Goal: Feedback & Contribution: Contribute content

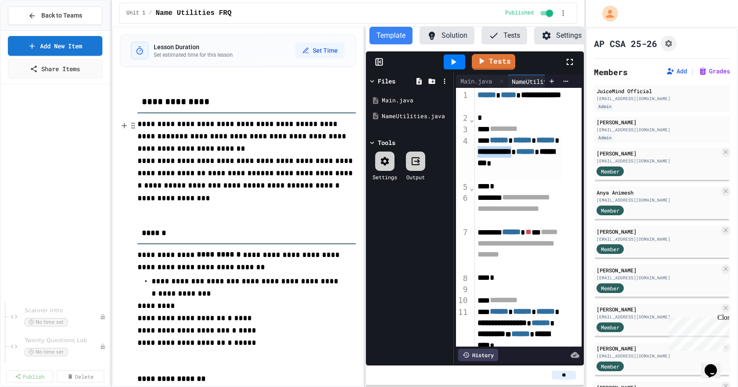
scroll to position [245, 0]
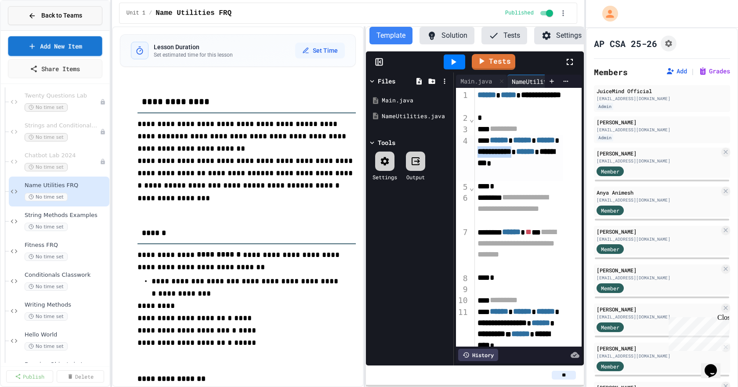
click at [46, 22] on button "Back to Teams" at bounding box center [55, 15] width 95 height 19
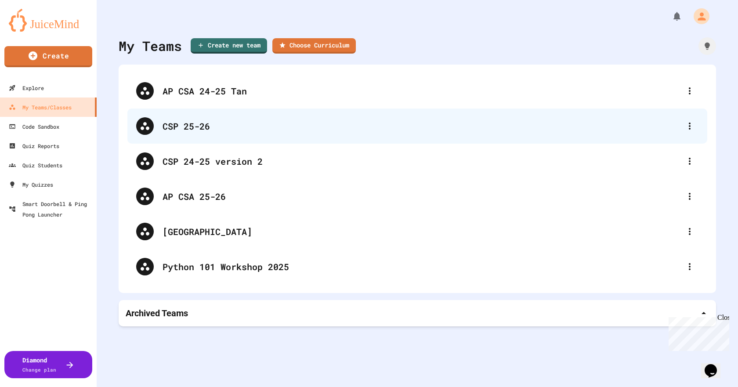
click at [174, 127] on div "CSP 25-26" at bounding box center [422, 126] width 519 height 13
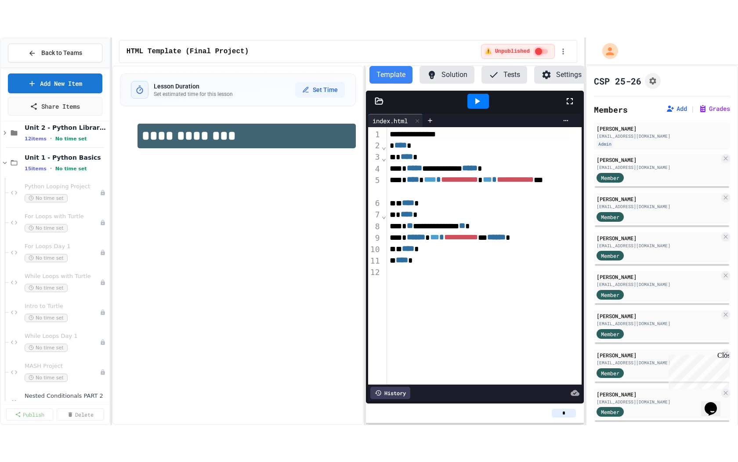
scroll to position [352, 0]
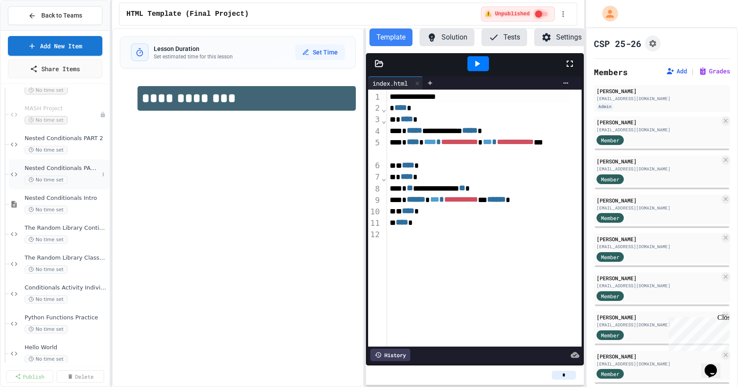
click at [75, 169] on span "Nested Conditionals PART 1" at bounding box center [62, 168] width 74 height 7
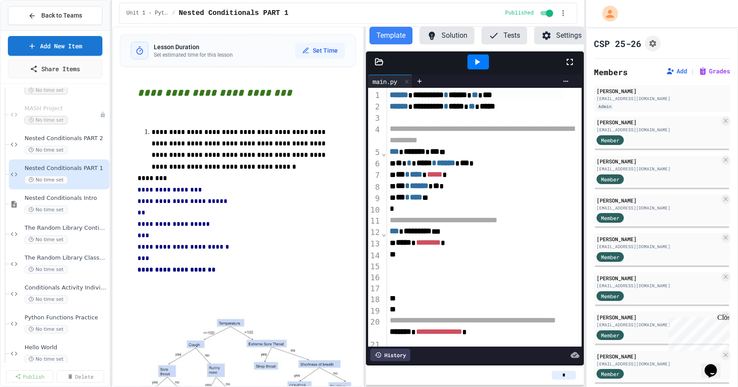
click at [571, 66] on icon at bounding box center [570, 62] width 11 height 11
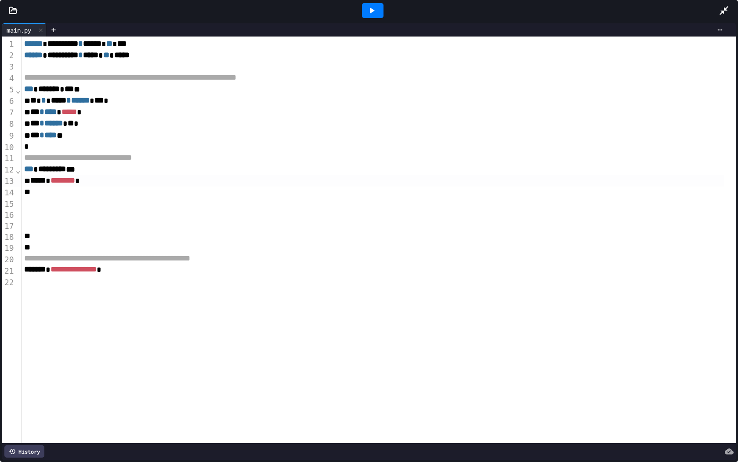
click at [34, 184] on span "*****" at bounding box center [37, 180] width 15 height 8
click at [27, 181] on div "***** * ******** *" at bounding box center [373, 180] width 703 height 11
click at [113, 171] on div "*** ********* ***" at bounding box center [373, 169] width 703 height 11
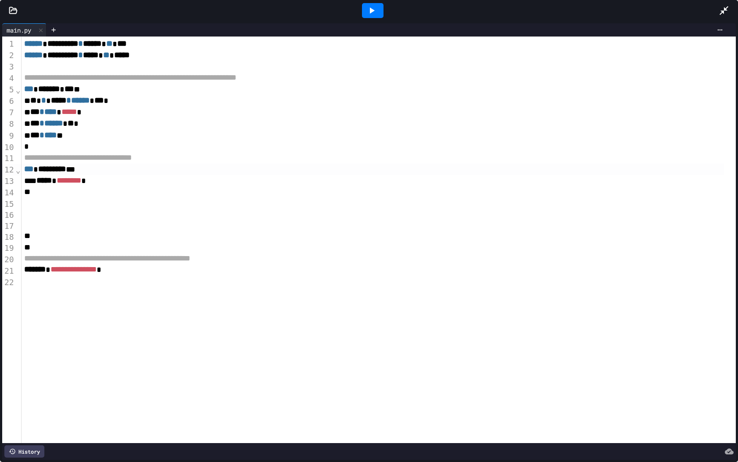
click at [109, 178] on div "***** * ******** *" at bounding box center [373, 180] width 703 height 11
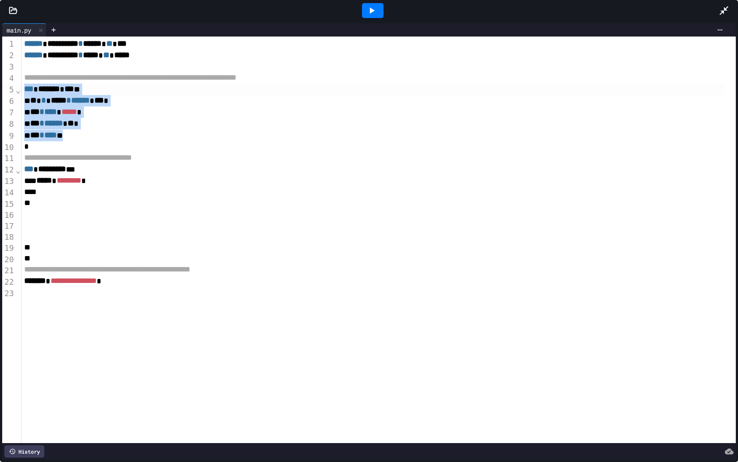
drag, startPoint x: 83, startPoint y: 141, endPoint x: 13, endPoint y: 93, distance: 84.4
click at [13, 93] on div "**********" at bounding box center [369, 239] width 734 height 406
click at [377, 4] on div at bounding box center [373, 10] width 22 height 15
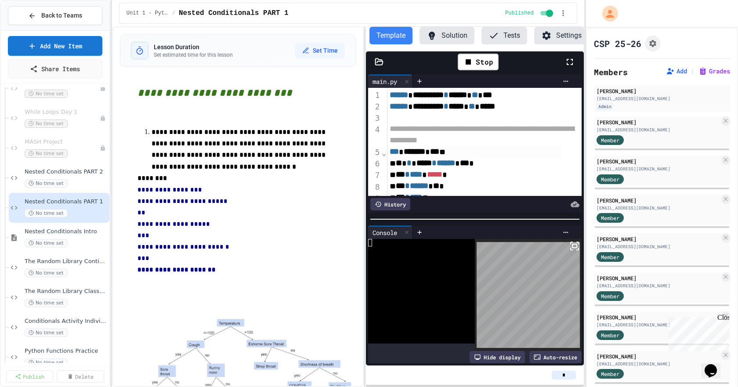
click at [571, 67] on icon at bounding box center [570, 62] width 11 height 11
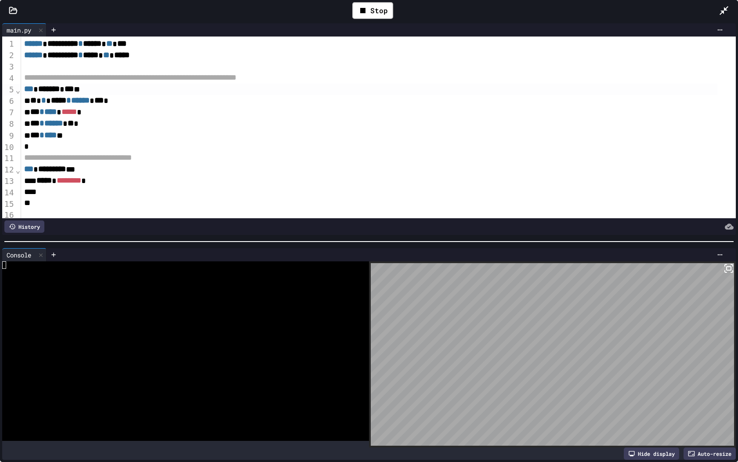
click at [109, 178] on div "***** * ******** *" at bounding box center [370, 180] width 696 height 11
click at [55, 169] on span "*********" at bounding box center [52, 169] width 28 height 8
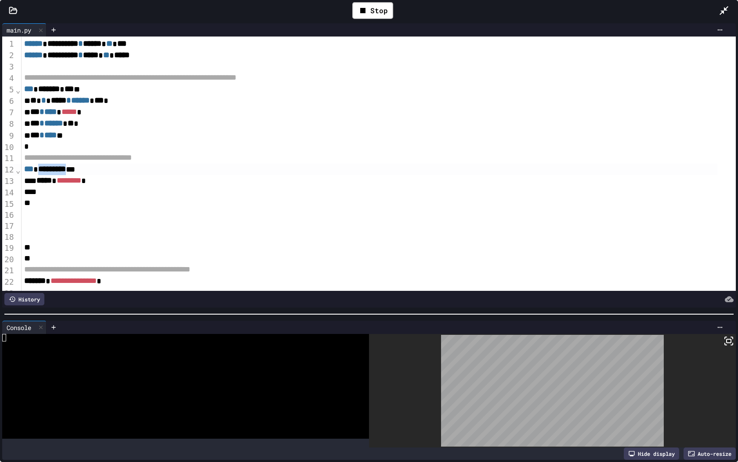
click at [143, 313] on div at bounding box center [369, 313] width 738 height 9
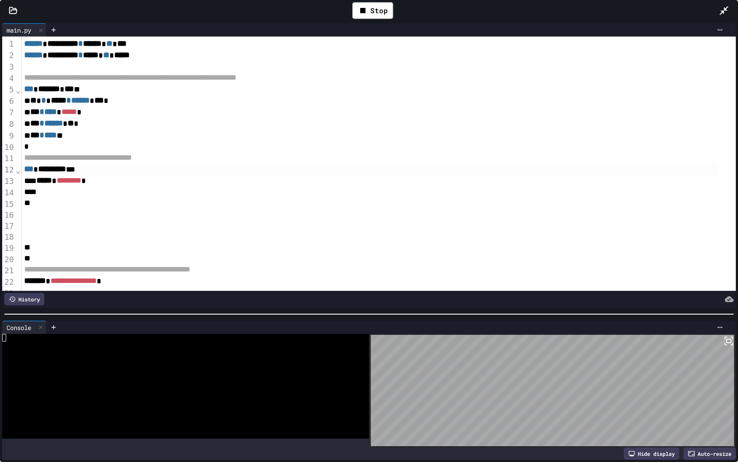
click at [11, 7] on icon at bounding box center [13, 10] width 9 height 9
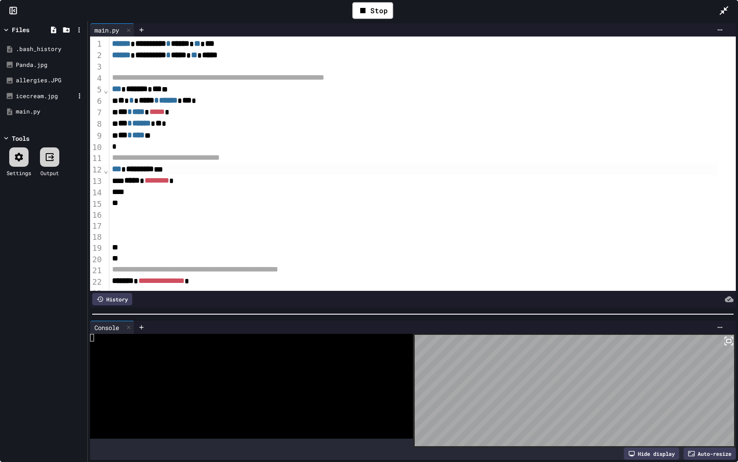
click at [26, 97] on div "icecream.jpg" at bounding box center [45, 96] width 59 height 9
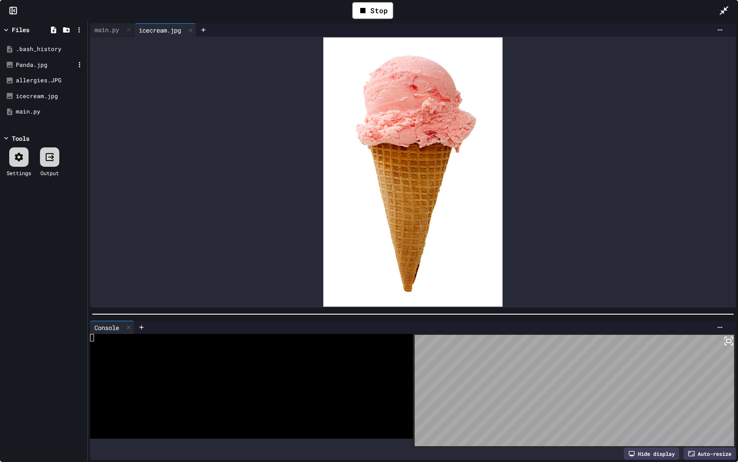
click at [25, 64] on div "Panda.jpg" at bounding box center [45, 65] width 59 height 9
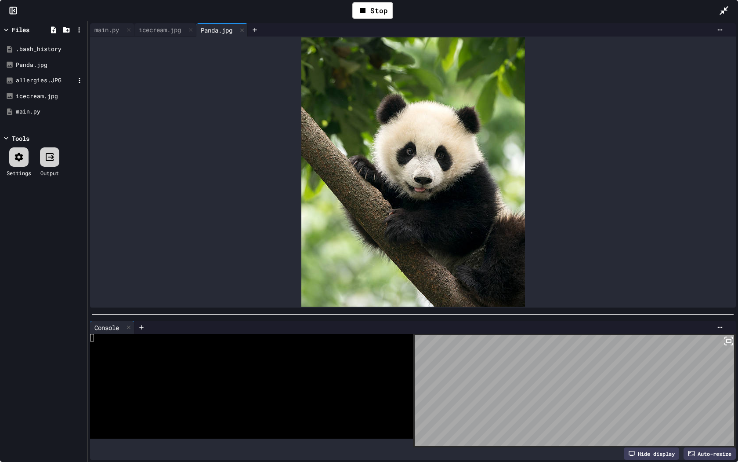
click at [31, 77] on div "allergies.JPG" at bounding box center [45, 80] width 59 height 9
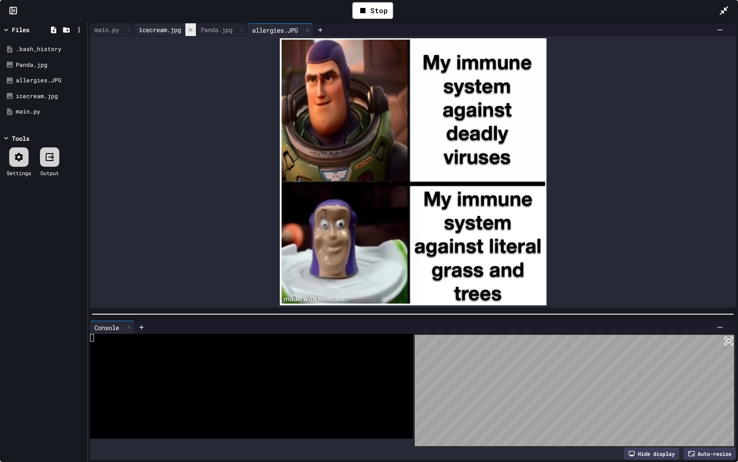
click at [193, 29] on icon at bounding box center [191, 30] width 6 height 6
click at [179, 30] on div at bounding box center [180, 29] width 11 height 13
click at [196, 29] on icon at bounding box center [195, 30] width 4 height 4
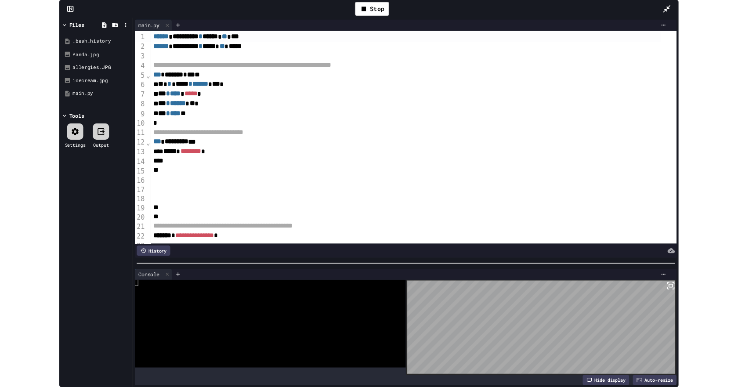
scroll to position [21, 0]
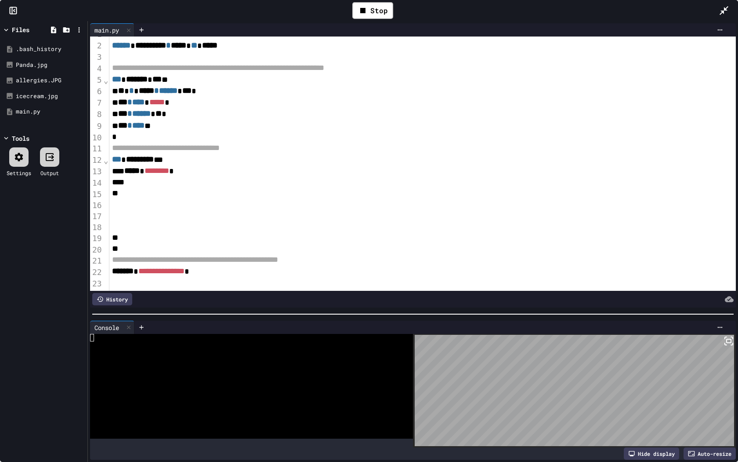
click at [125, 267] on span "*******" at bounding box center [123, 271] width 22 height 8
click at [125, 266] on span "*******" at bounding box center [123, 270] width 22 height 8
click at [227, 265] on div "**********" at bounding box center [413, 270] width 608 height 11
drag, startPoint x: 178, startPoint y: 113, endPoint x: 113, endPoint y: 102, distance: 66.0
click at [98, 65] on div "**********" at bounding box center [413, 163] width 646 height 254
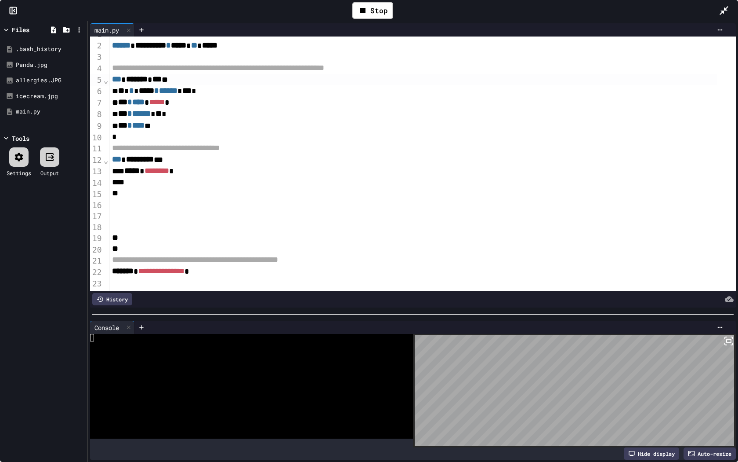
click at [131, 267] on span "*******" at bounding box center [123, 271] width 22 height 8
click at [180, 277] on div at bounding box center [422, 282] width 627 height 11
click at [112, 267] on span "*******" at bounding box center [123, 271] width 22 height 8
click at [367, 5] on icon at bounding box center [363, 10] width 11 height 11
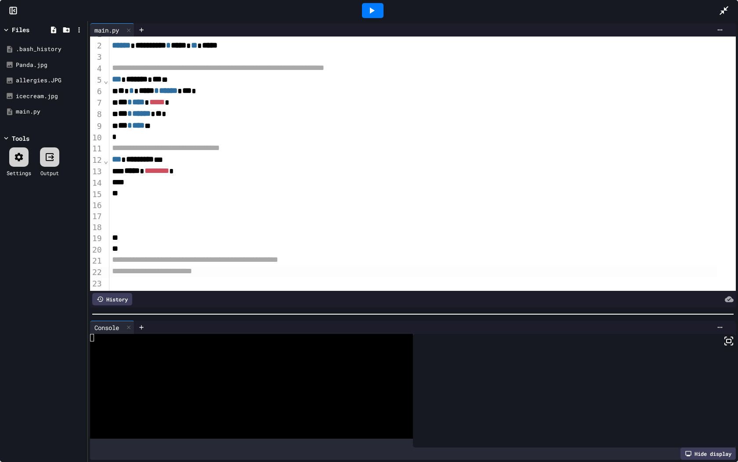
click at [375, 11] on icon at bounding box center [372, 10] width 11 height 11
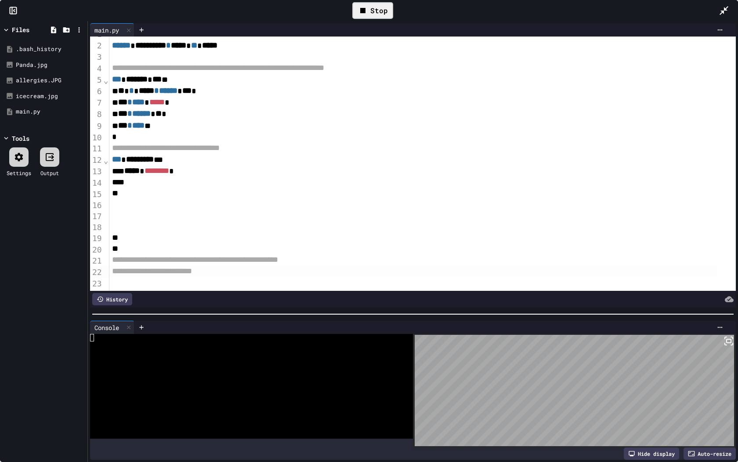
click at [164, 267] on span "**********" at bounding box center [152, 271] width 80 height 8
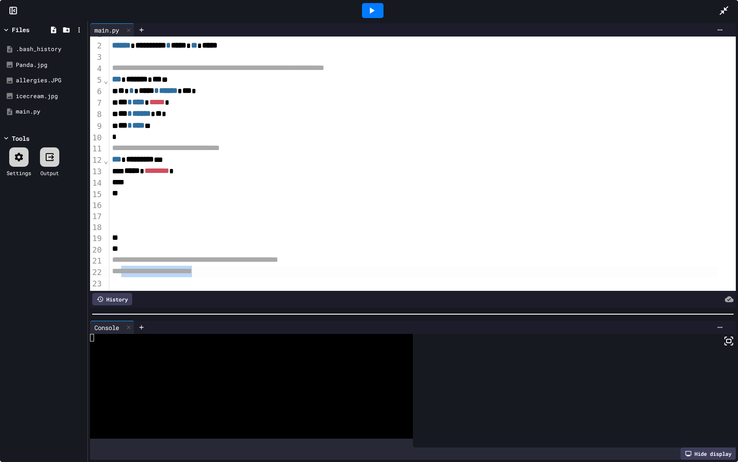
drag, startPoint x: 229, startPoint y: 260, endPoint x: 126, endPoint y: 263, distance: 103.3
click at [126, 265] on div "**********" at bounding box center [413, 270] width 608 height 11
click at [721, 3] on div at bounding box center [728, 11] width 19 height 24
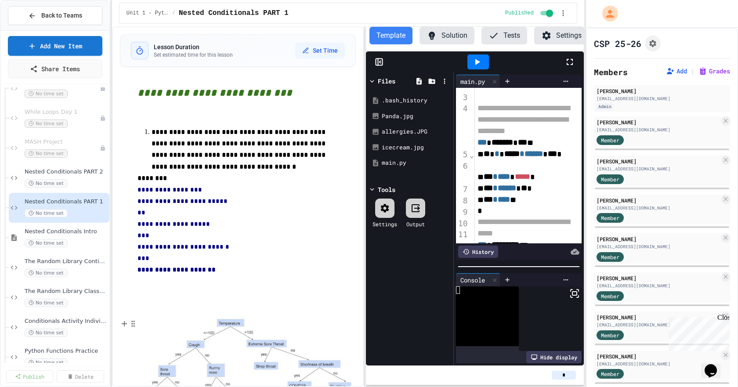
scroll to position [66, 0]
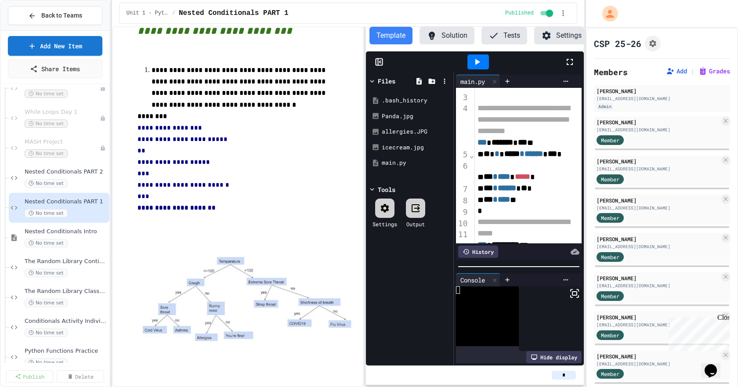
click at [77, 235] on span "Nested Conditionals Intro" at bounding box center [66, 231] width 83 height 7
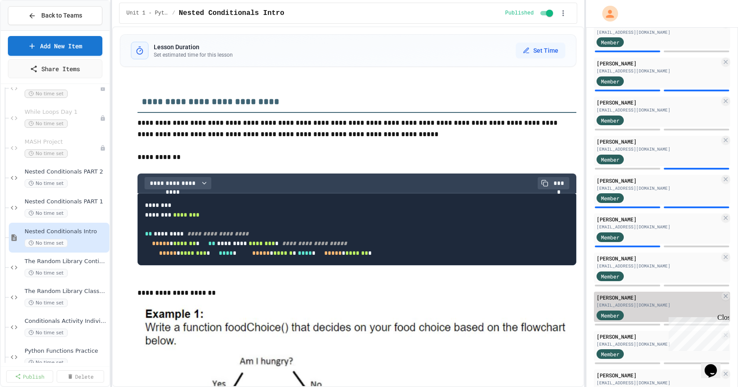
scroll to position [264, 0]
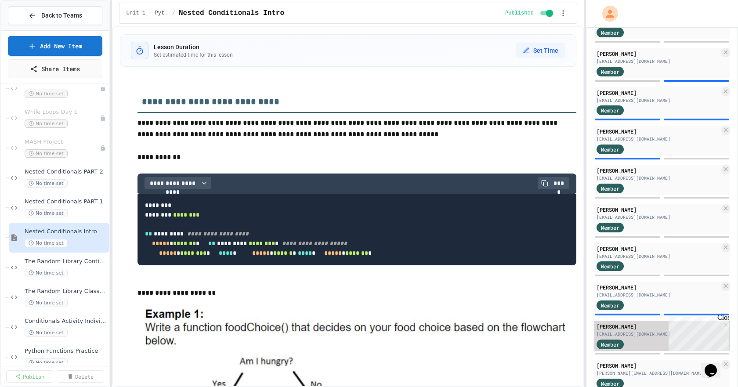
click at [638, 326] on div "[PERSON_NAME]" at bounding box center [658, 327] width 123 height 8
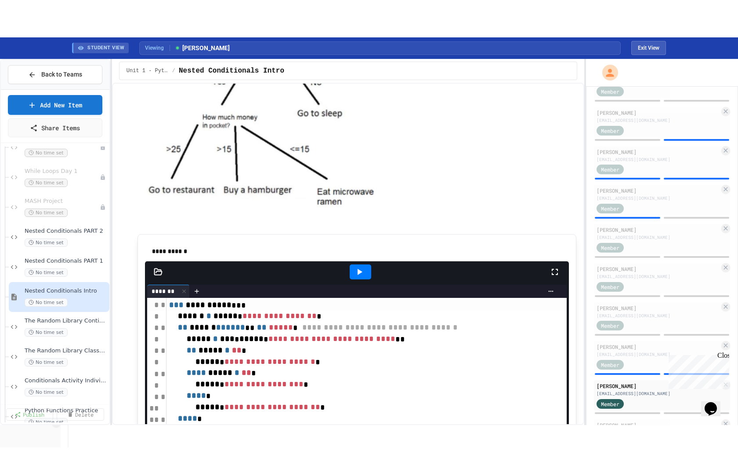
scroll to position [484, 0]
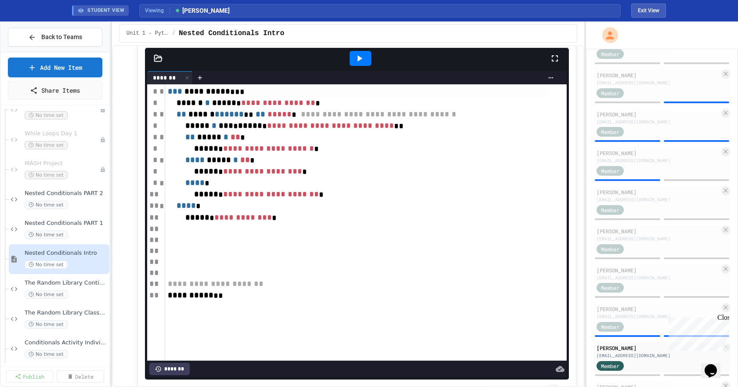
click at [550, 64] on icon at bounding box center [555, 58] width 11 height 11
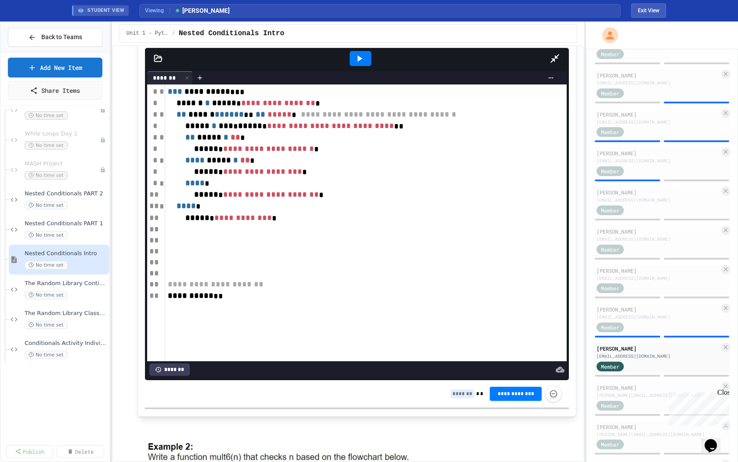
click at [560, 53] on icon at bounding box center [555, 58] width 11 height 11
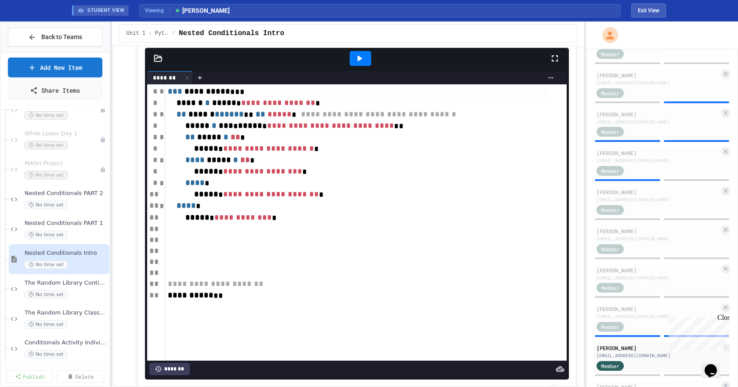
click at [553, 64] on icon at bounding box center [555, 58] width 11 height 11
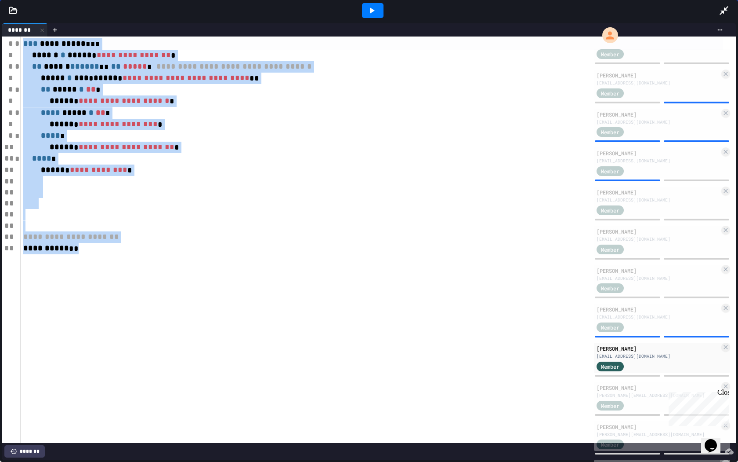
scroll to position [364, 0]
drag, startPoint x: 157, startPoint y: 267, endPoint x: 1, endPoint y: 26, distance: 286.9
click at [1, 26] on div "**********" at bounding box center [369, 241] width 738 height 440
drag, startPoint x: 131, startPoint y: 114, endPoint x: 133, endPoint y: 133, distance: 19.0
click at [131, 114] on div "**** ***** * ** *" at bounding box center [372, 112] width 703 height 11
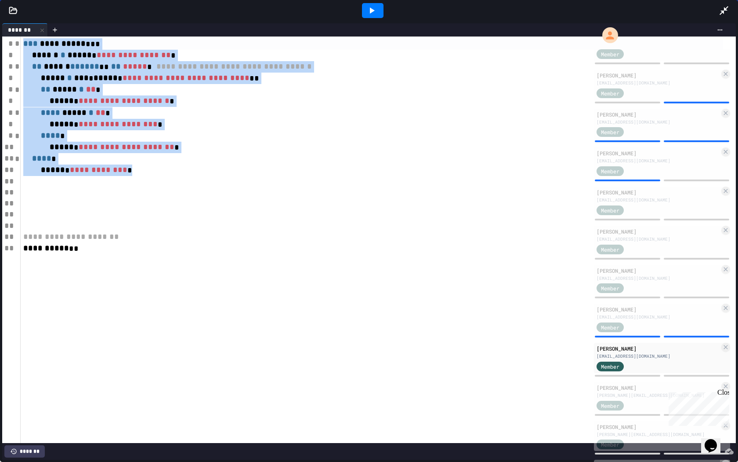
drag, startPoint x: 149, startPoint y: 171, endPoint x: 14, endPoint y: 28, distance: 196.5
click at [14, 28] on div "**********" at bounding box center [369, 241] width 734 height 436
click at [195, 131] on div "**** *" at bounding box center [372, 135] width 703 height 11
drag, startPoint x: 175, startPoint y: 182, endPoint x: 7, endPoint y: 23, distance: 230.4
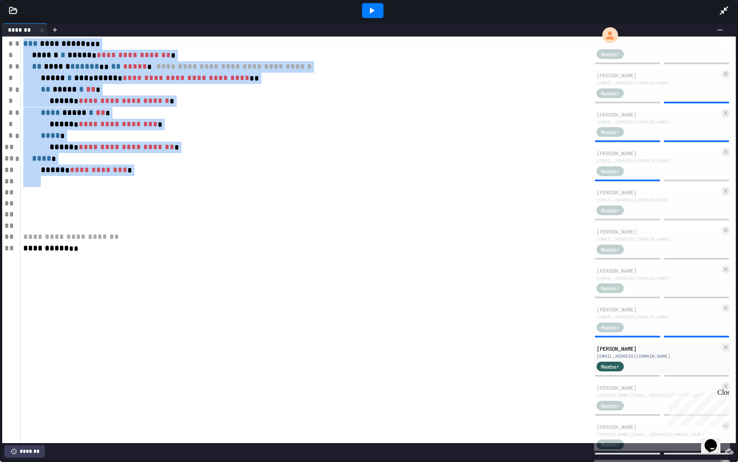
click at [7, 23] on div "**********" at bounding box center [369, 241] width 734 height 436
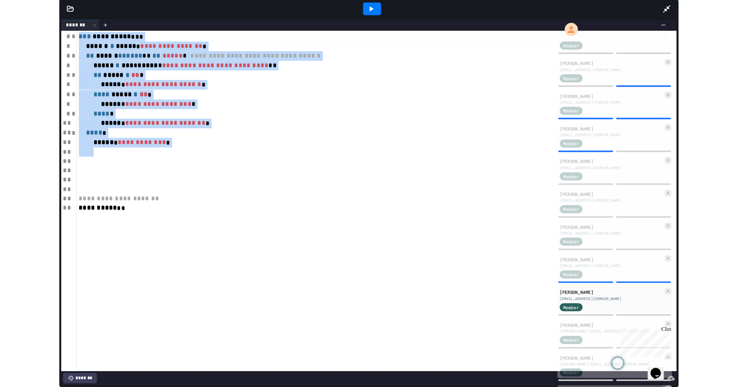
scroll to position [16, 0]
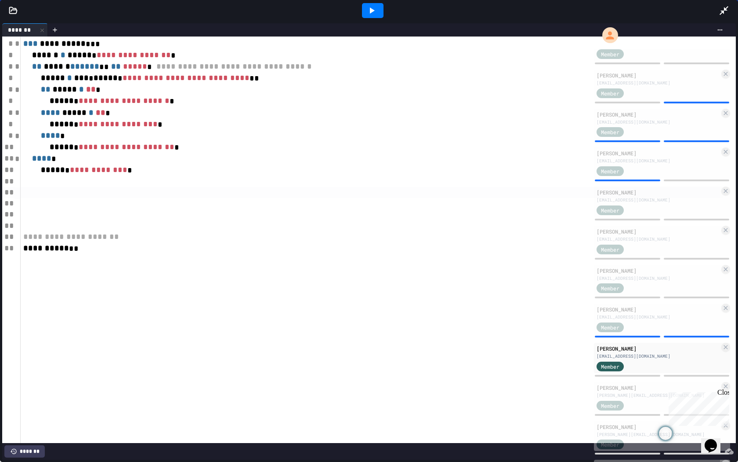
click at [204, 196] on div at bounding box center [372, 192] width 703 height 11
click at [89, 80] on span "***" at bounding box center [81, 78] width 15 height 8
click at [168, 266] on div "**********" at bounding box center [379, 239] width 716 height 406
click at [79, 208] on div at bounding box center [372, 203] width 703 height 11
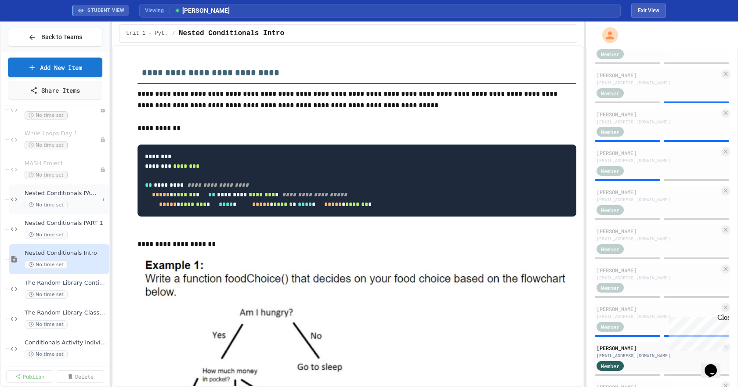
click at [42, 194] on span "Nested Conditionals PART 2" at bounding box center [62, 193] width 74 height 7
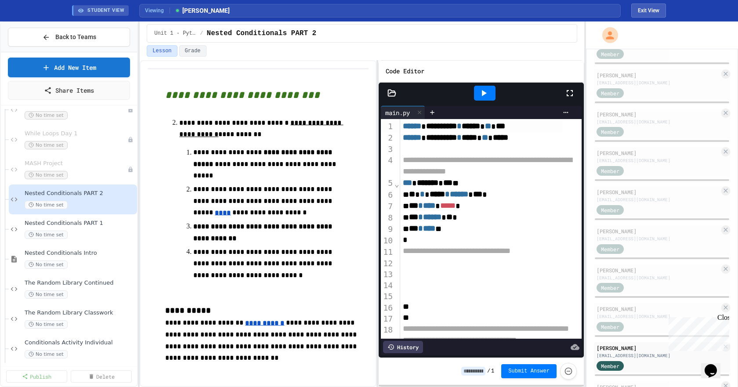
click at [142, 180] on div "**********" at bounding box center [369, 205] width 738 height 366
click at [652, 10] on button "Exit View" at bounding box center [649, 11] width 35 height 14
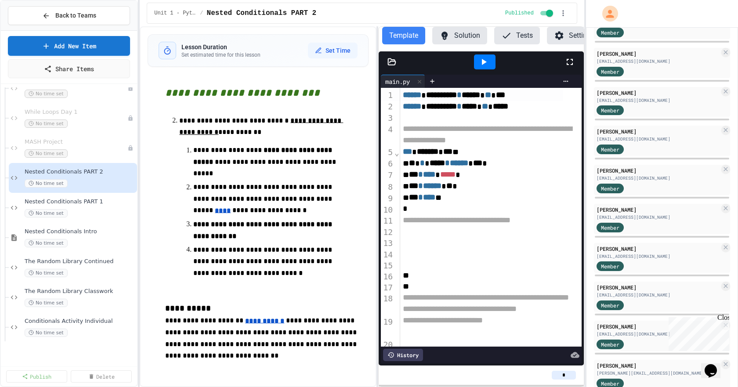
click at [565, 32] on button "Settings" at bounding box center [574, 36] width 55 height 18
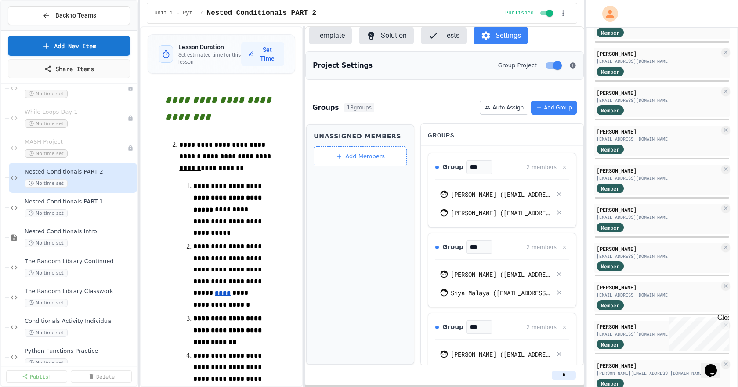
click at [303, 154] on div "**********" at bounding box center [362, 206] width 445 height 361
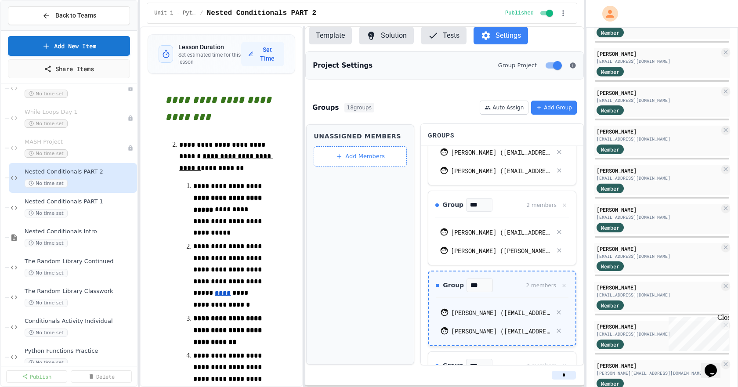
scroll to position [609, 0]
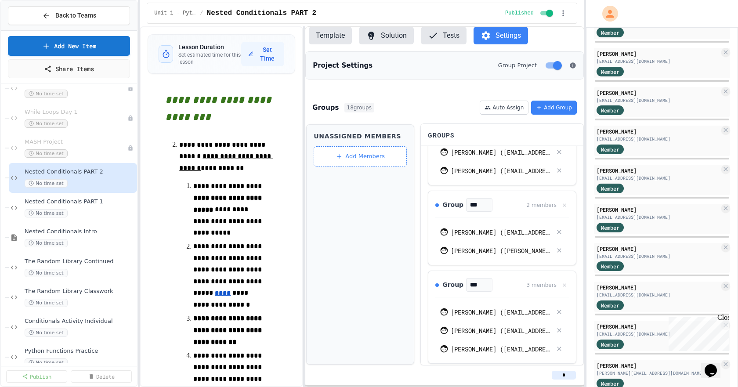
click at [386, 260] on div "Unassigned Members Add Members" at bounding box center [360, 244] width 108 height 240
click at [215, 296] on u "****" at bounding box center [223, 293] width 16 height 7
click at [209, 304] on link "[URL][DOMAIN_NAME]" at bounding box center [209, 308] width 62 height 9
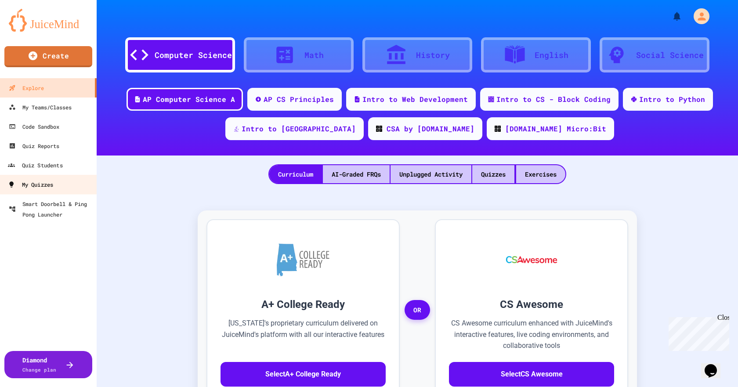
click at [48, 188] on div "My Quizzes" at bounding box center [30, 184] width 45 height 11
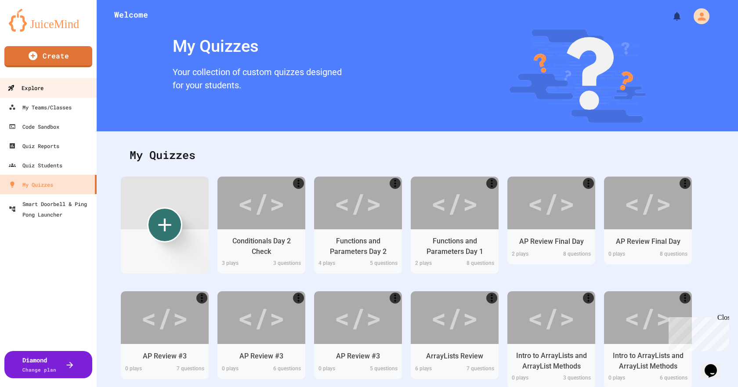
click at [46, 89] on link "Explore" at bounding box center [49, 88] width 100 height 20
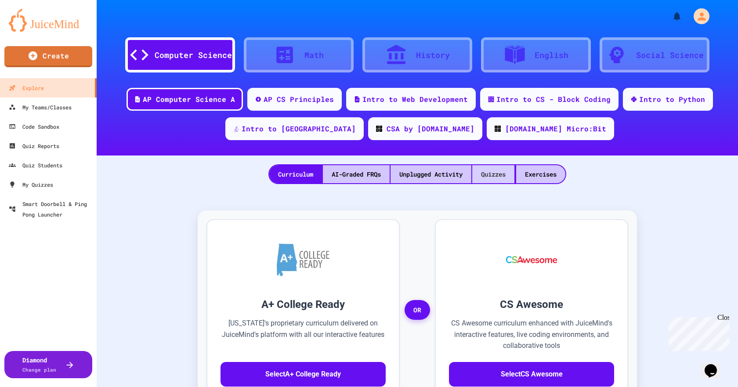
click at [511, 176] on div "Quizzes" at bounding box center [494, 174] width 42 height 18
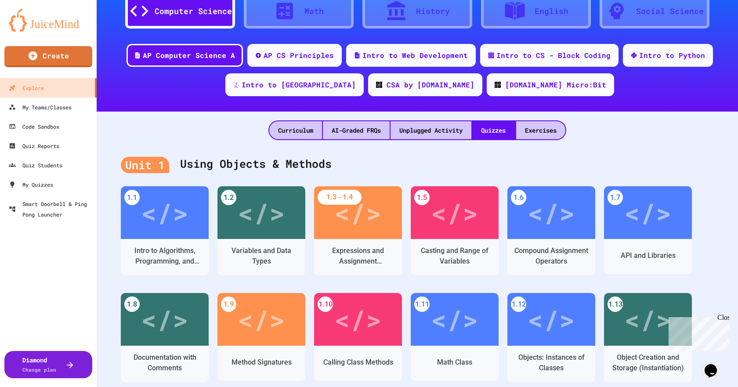
scroll to position [88, 0]
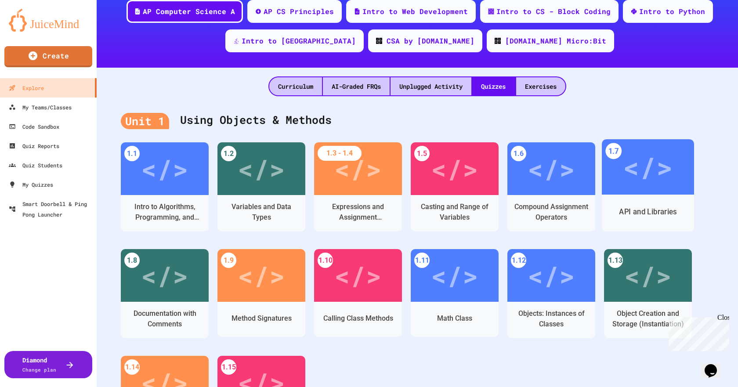
click at [623, 215] on div "API and Libraries" at bounding box center [648, 212] width 58 height 11
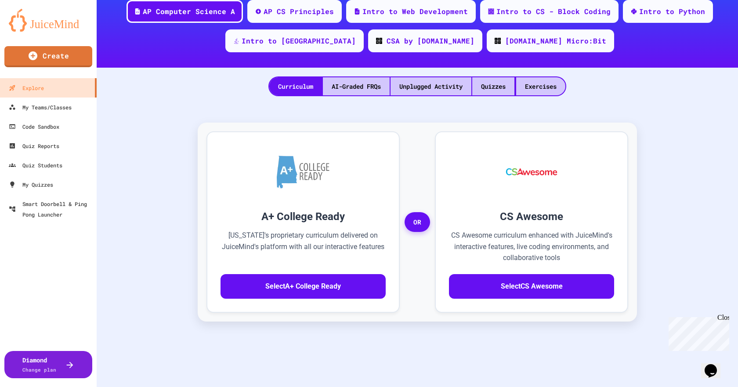
scroll to position [23, 0]
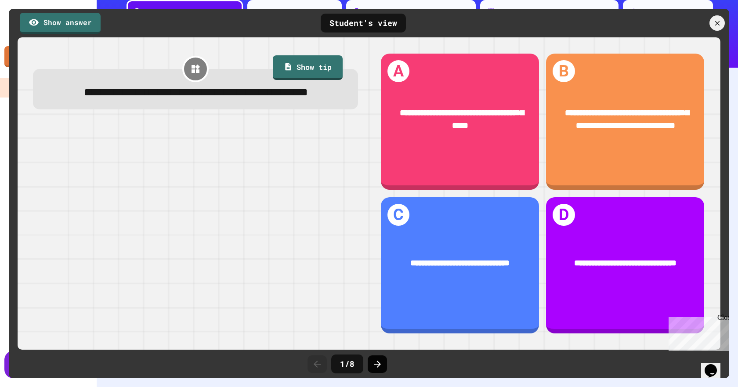
click at [385, 362] on div at bounding box center [377, 365] width 19 height 18
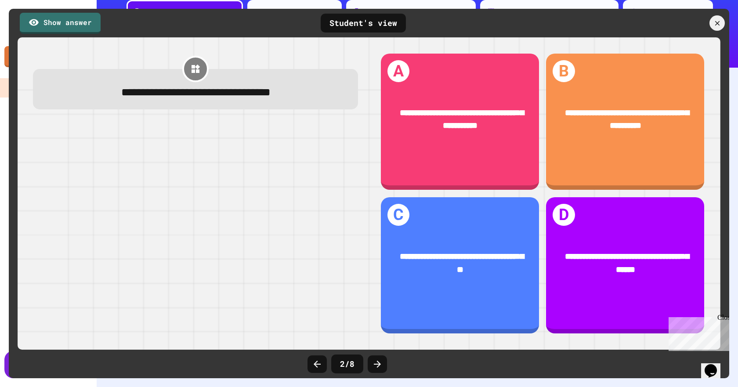
click at [385, 362] on div at bounding box center [377, 365] width 19 height 18
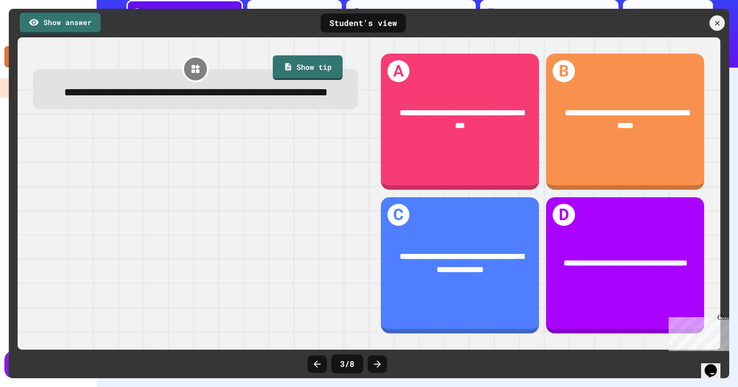
click at [385, 362] on div at bounding box center [377, 365] width 19 height 18
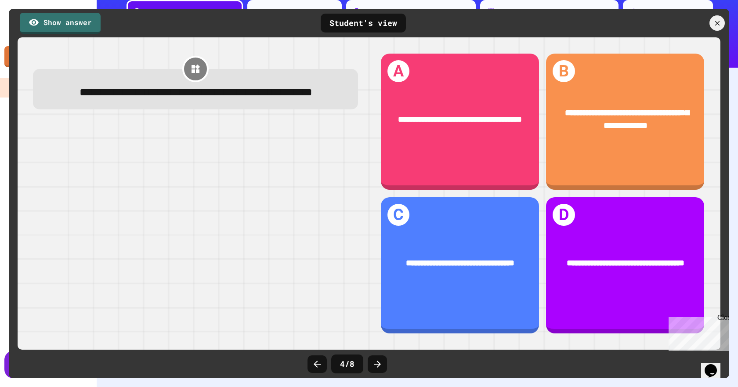
click at [385, 362] on div at bounding box center [377, 365] width 19 height 18
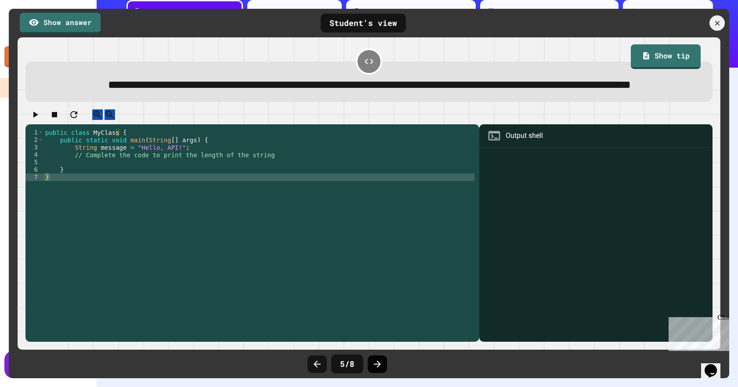
click at [376, 371] on div at bounding box center [377, 365] width 19 height 18
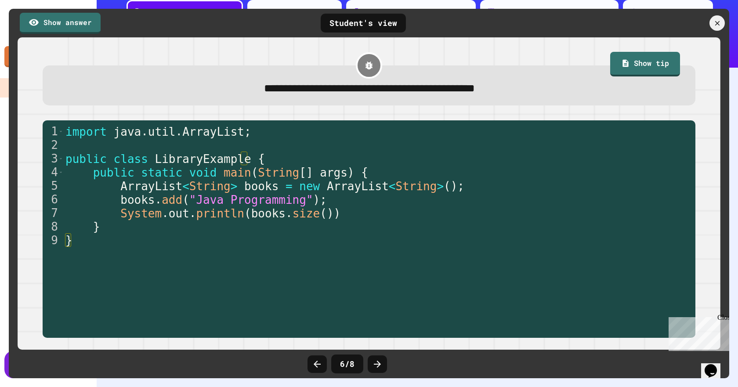
click at [376, 371] on div at bounding box center [377, 365] width 19 height 18
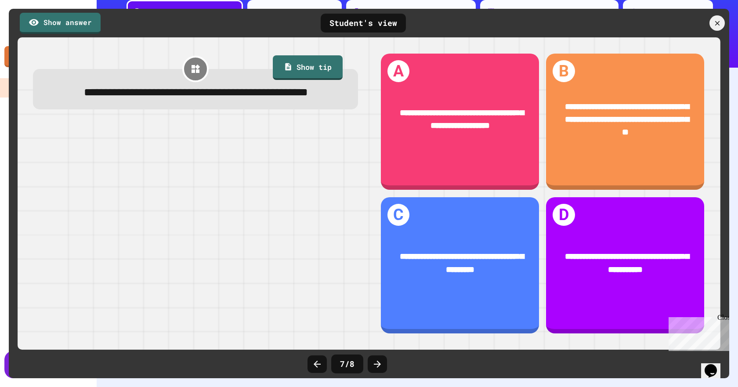
click at [376, 371] on div at bounding box center [377, 365] width 19 height 18
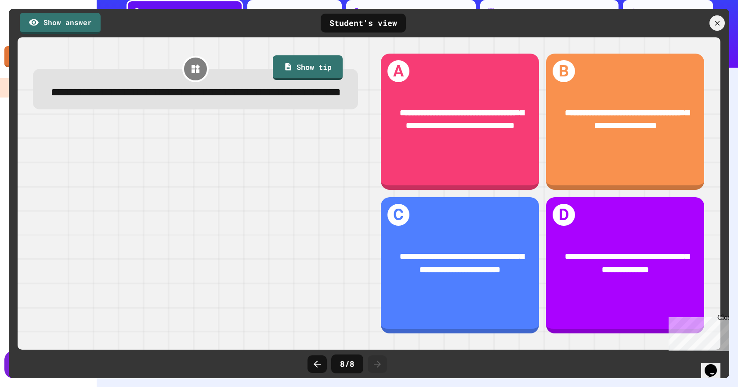
click at [376, 371] on div at bounding box center [377, 365] width 19 height 18
click at [719, 21] on icon at bounding box center [718, 23] width 10 height 10
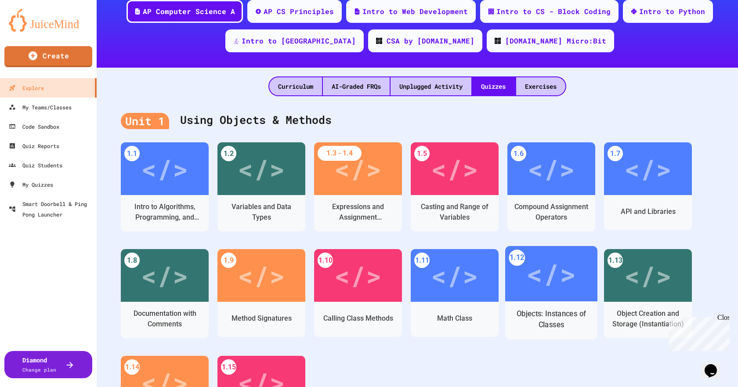
click at [551, 282] on div "</>" at bounding box center [552, 274] width 50 height 42
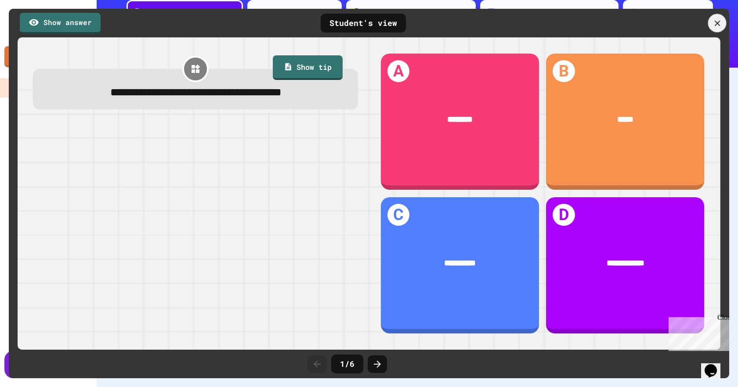
click at [720, 20] on icon at bounding box center [718, 23] width 10 height 10
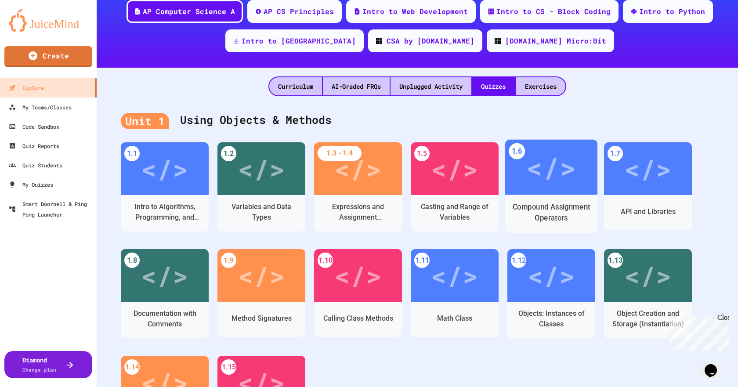
scroll to position [132, 0]
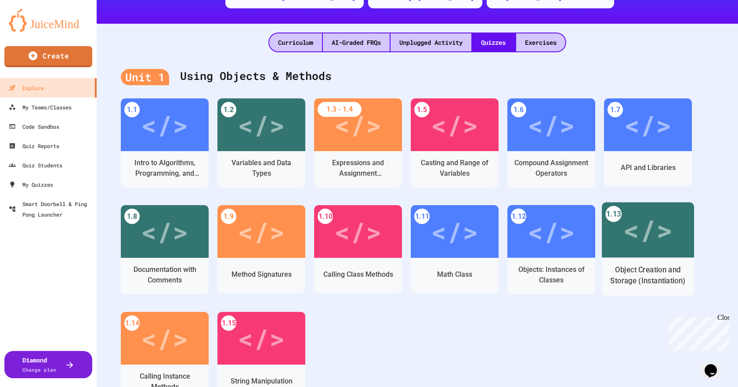
click at [632, 268] on div "Object Creation and Storage (Instantiation)" at bounding box center [648, 276] width 79 height 22
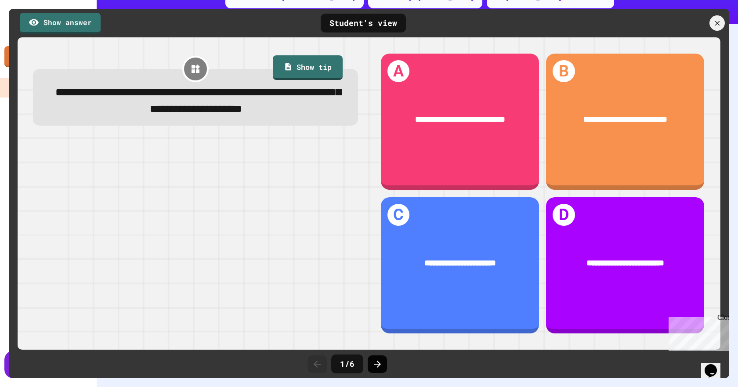
click at [382, 365] on icon at bounding box center [377, 364] width 11 height 11
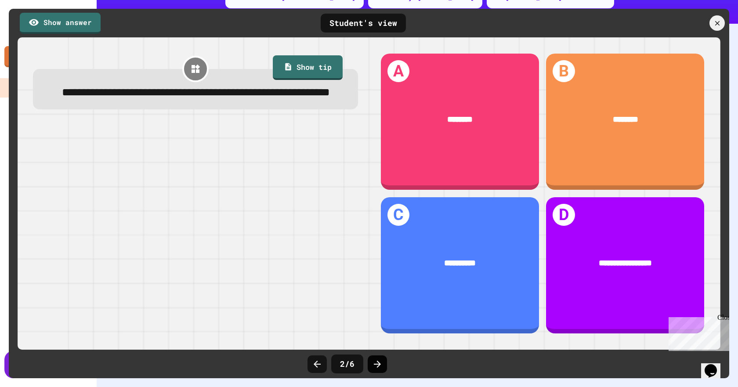
click at [376, 363] on icon at bounding box center [377, 364] width 11 height 11
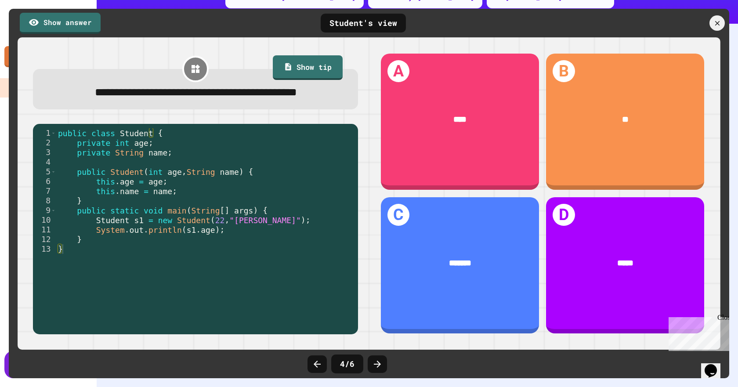
click at [376, 364] on icon at bounding box center [377, 364] width 11 height 11
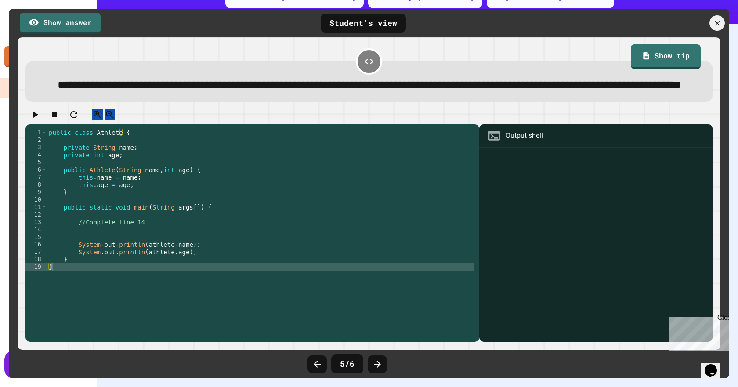
click at [376, 364] on icon at bounding box center [377, 364] width 11 height 11
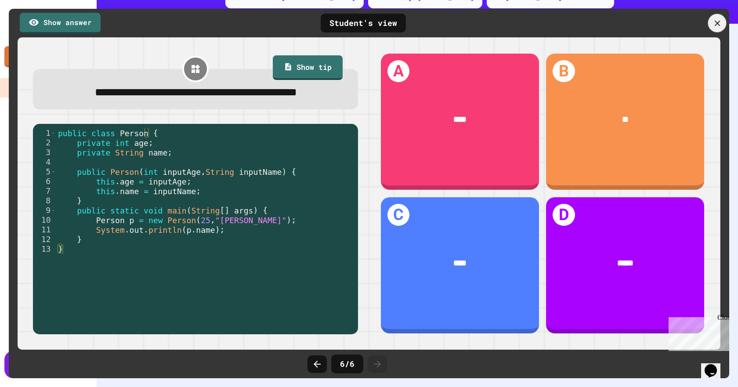
click at [717, 22] on icon at bounding box center [718, 23] width 10 height 10
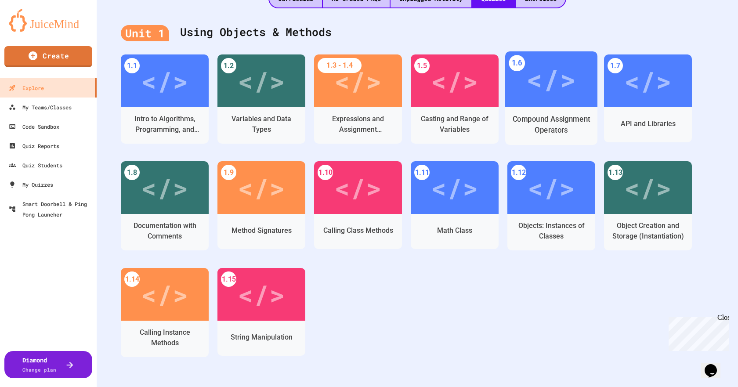
scroll to position [220, 0]
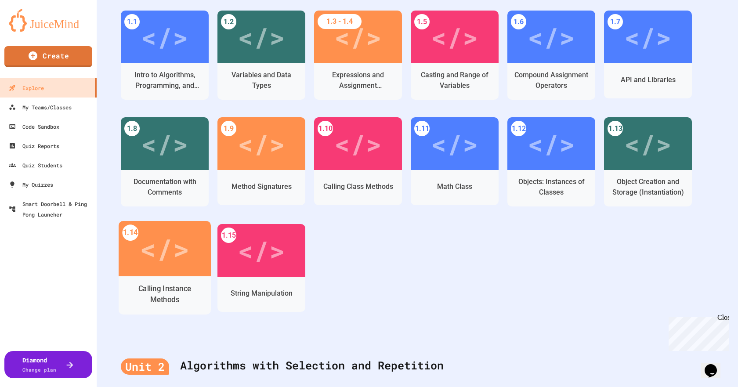
click at [187, 271] on div "</>" at bounding box center [165, 248] width 92 height 55
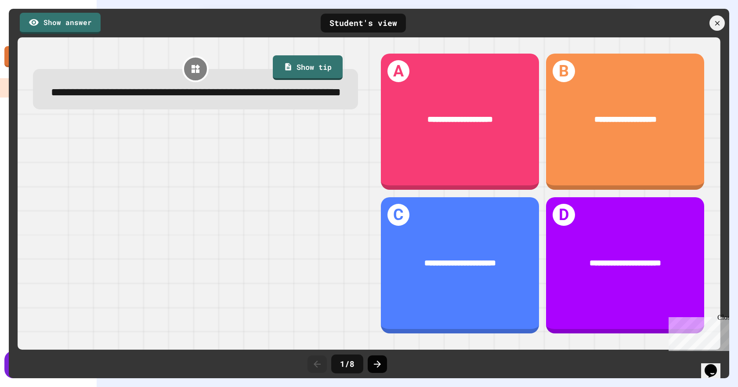
click at [375, 368] on icon at bounding box center [377, 364] width 11 height 11
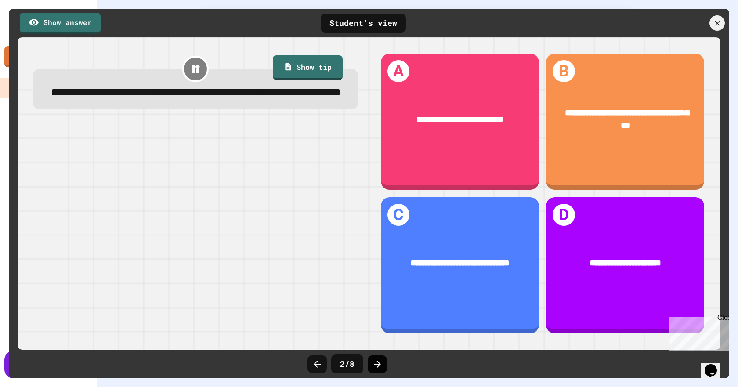
click at [377, 364] on icon at bounding box center [377, 364] width 11 height 11
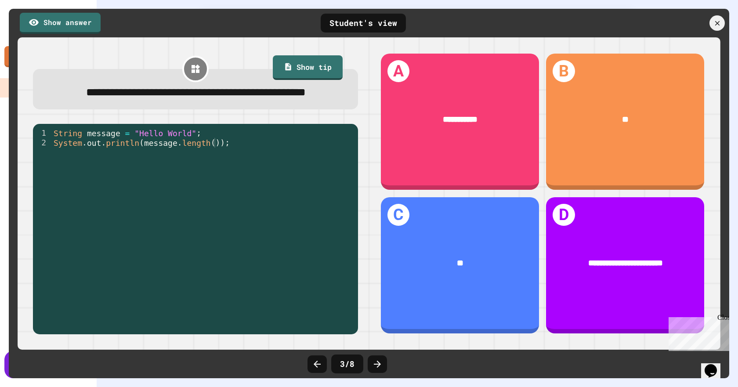
click at [377, 364] on icon at bounding box center [377, 364] width 7 height 7
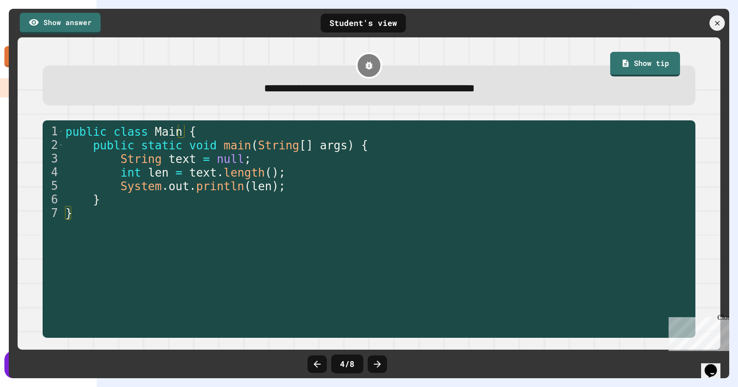
click at [377, 364] on icon at bounding box center [377, 364] width 7 height 7
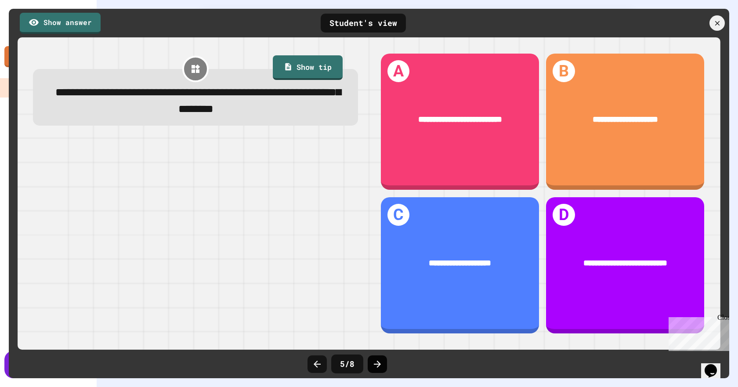
click at [378, 364] on icon at bounding box center [377, 364] width 7 height 7
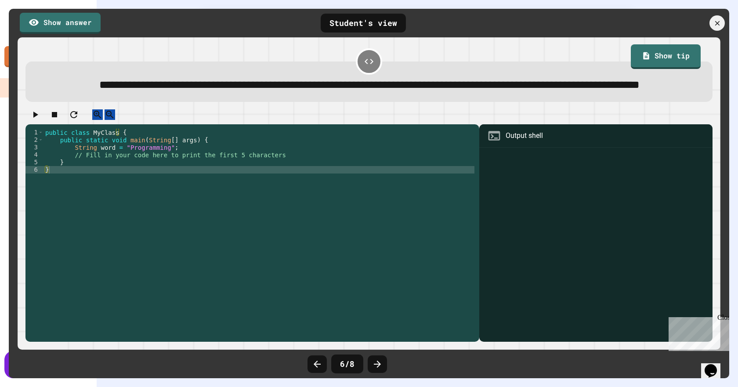
click at [378, 364] on icon at bounding box center [377, 364] width 7 height 7
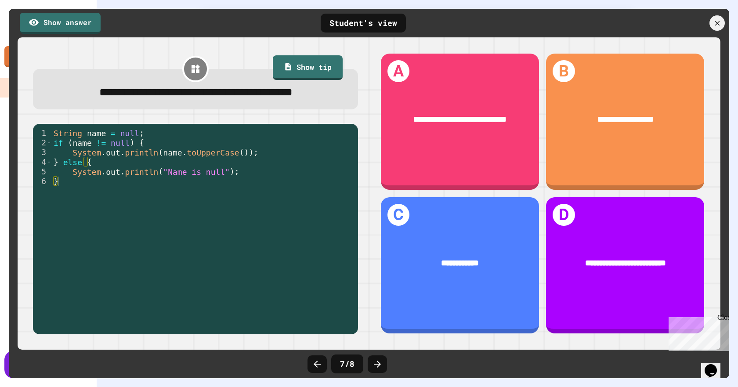
click at [378, 364] on icon at bounding box center [377, 364] width 7 height 7
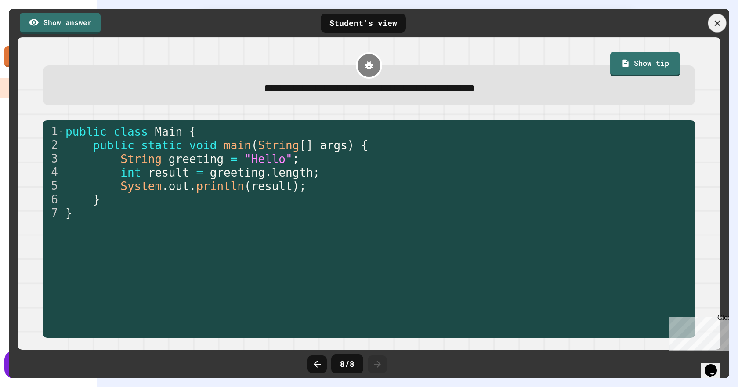
click at [716, 21] on icon at bounding box center [718, 23] width 10 height 10
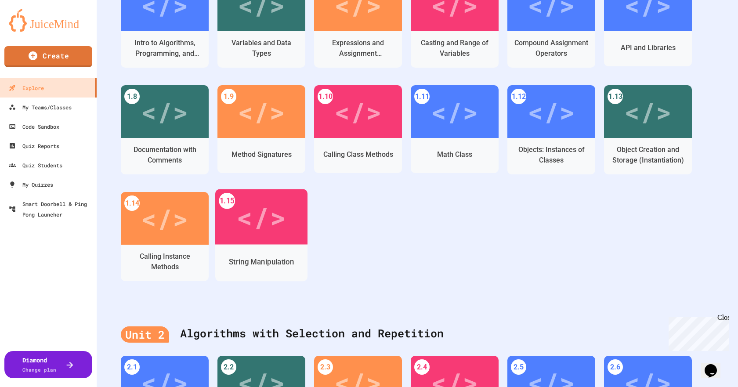
click at [279, 252] on div "String Manipulation" at bounding box center [261, 261] width 92 height 25
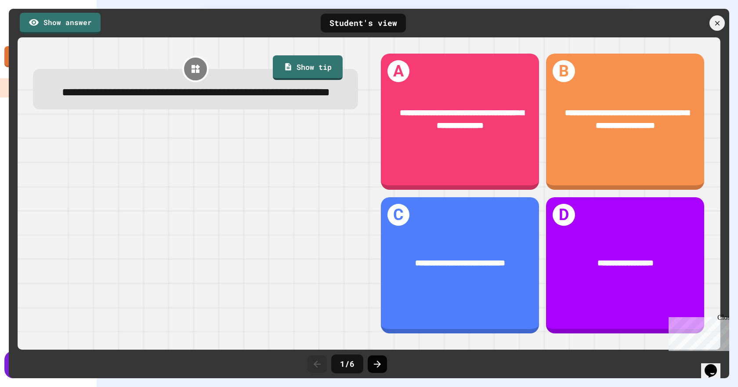
click at [372, 365] on icon at bounding box center [377, 364] width 11 height 11
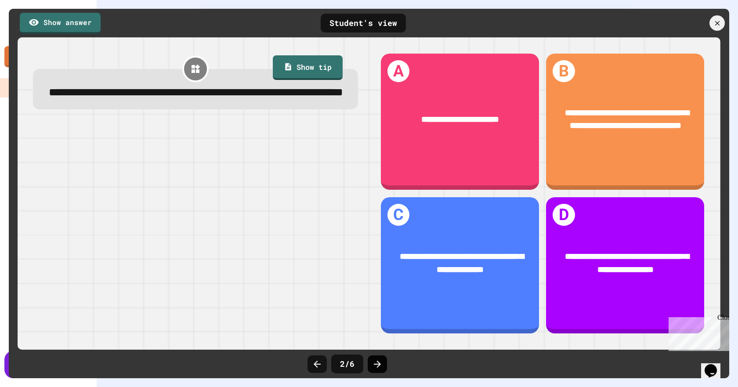
click at [372, 365] on icon at bounding box center [377, 364] width 11 height 11
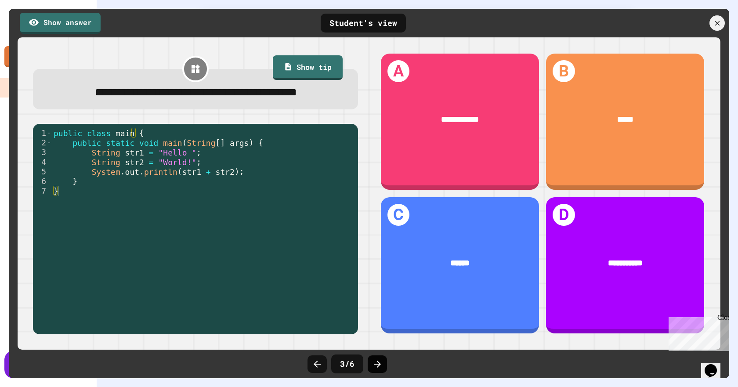
click at [373, 365] on icon at bounding box center [377, 364] width 11 height 11
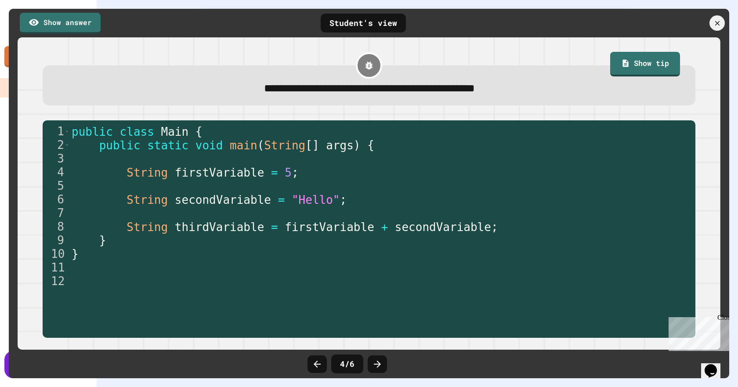
click at [374, 365] on icon at bounding box center [377, 364] width 11 height 11
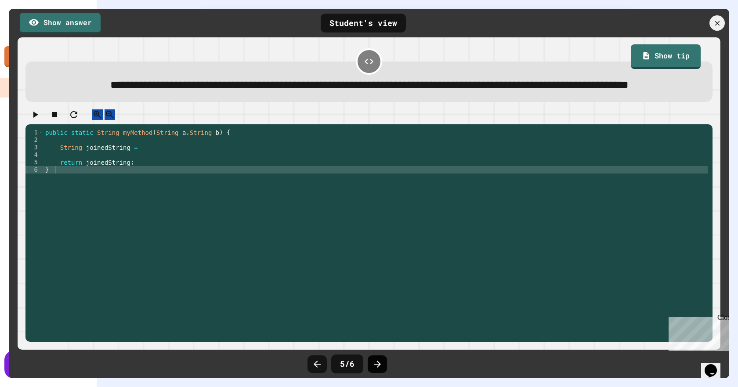
click at [374, 365] on icon at bounding box center [377, 364] width 11 height 11
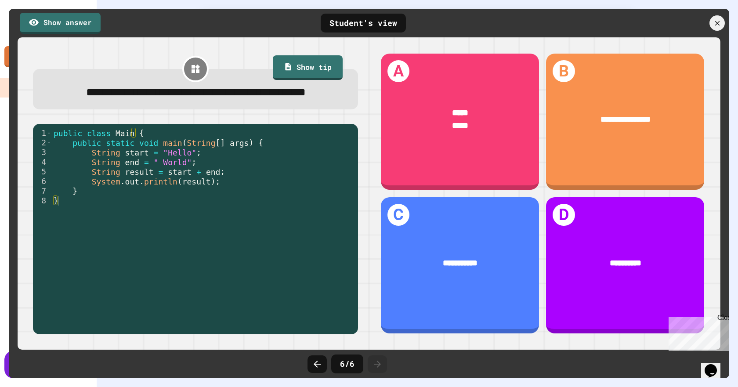
click at [374, 365] on icon at bounding box center [377, 364] width 11 height 11
click at [714, 29] on div at bounding box center [718, 24] width 18 height 18
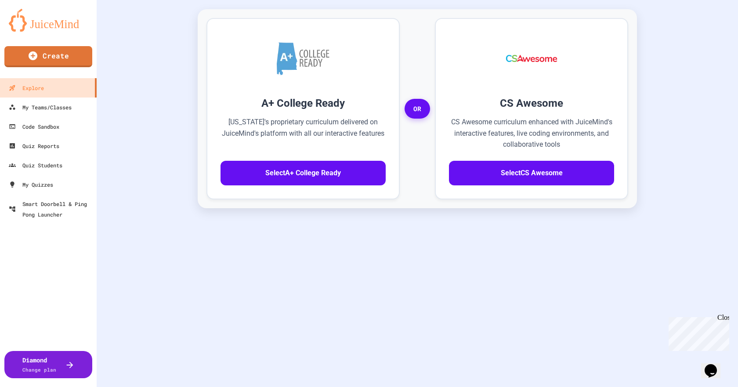
drag, startPoint x: 371, startPoint y: 175, endPoint x: 381, endPoint y: 121, distance: 54.8
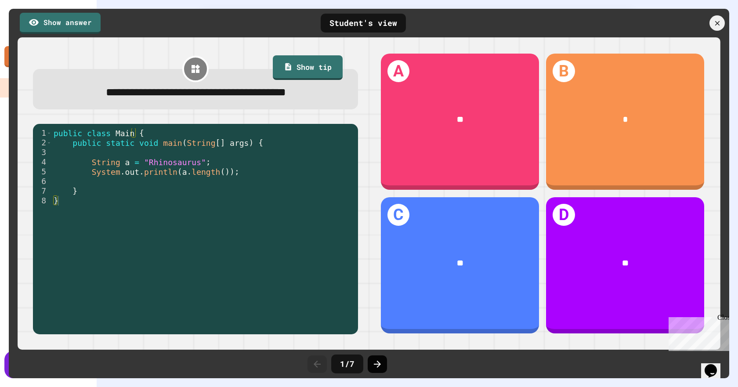
click at [386, 361] on div at bounding box center [377, 365] width 19 height 18
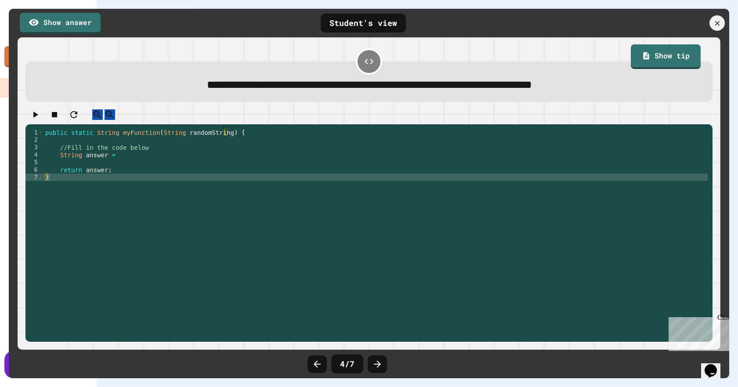
click at [386, 361] on div at bounding box center [377, 365] width 19 height 18
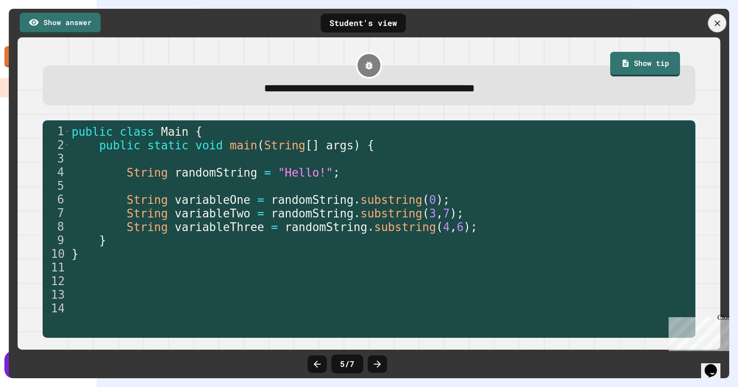
click at [719, 23] on icon at bounding box center [718, 23] width 10 height 10
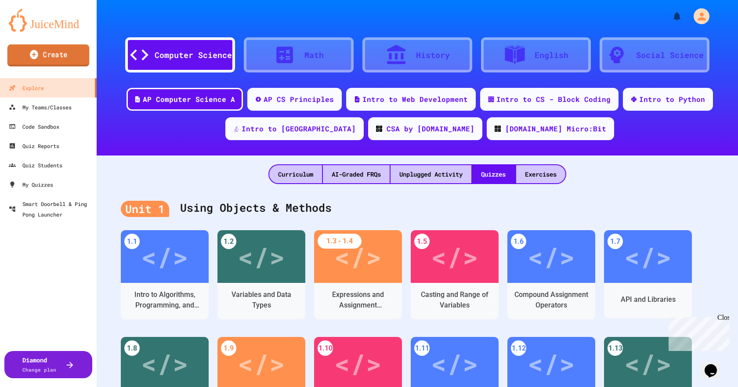
click at [62, 67] on div "Create" at bounding box center [48, 59] width 97 height 39
click at [56, 53] on link "Create" at bounding box center [48, 56] width 89 height 22
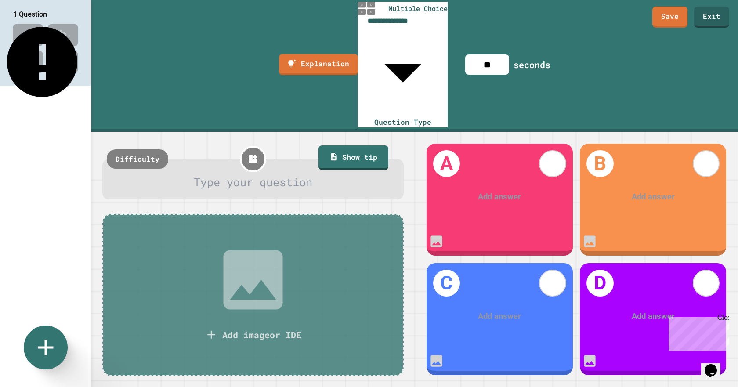
click at [49, 346] on icon at bounding box center [46, 348] width 26 height 26
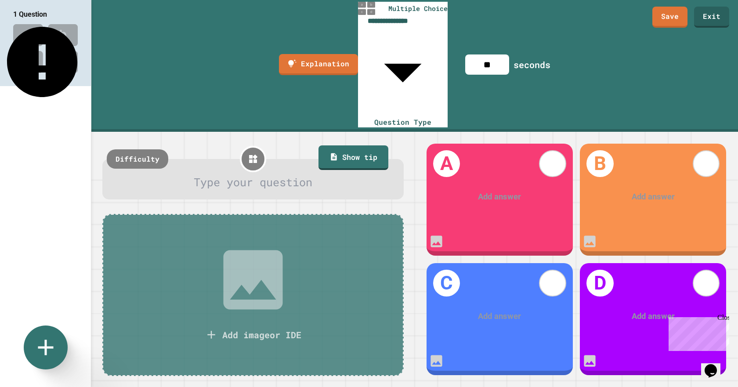
type input "**"
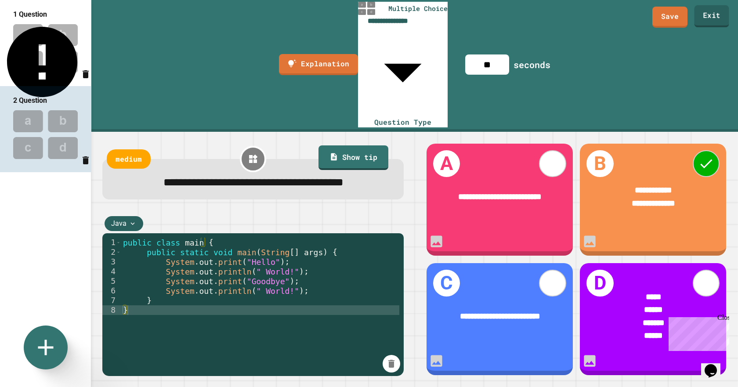
click at [716, 16] on link "Exit" at bounding box center [711, 16] width 35 height 22
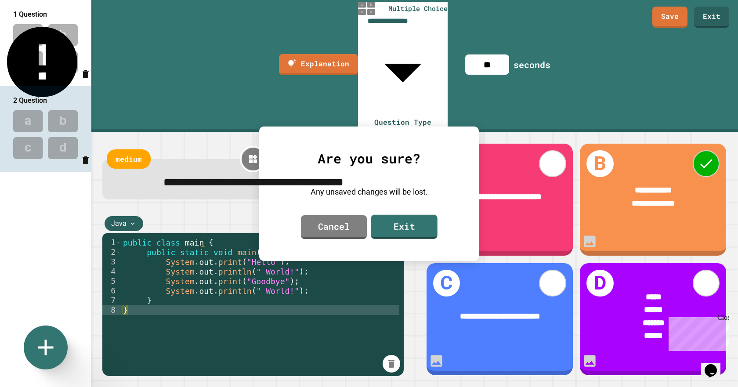
click at [425, 236] on link "Exit" at bounding box center [404, 227] width 66 height 24
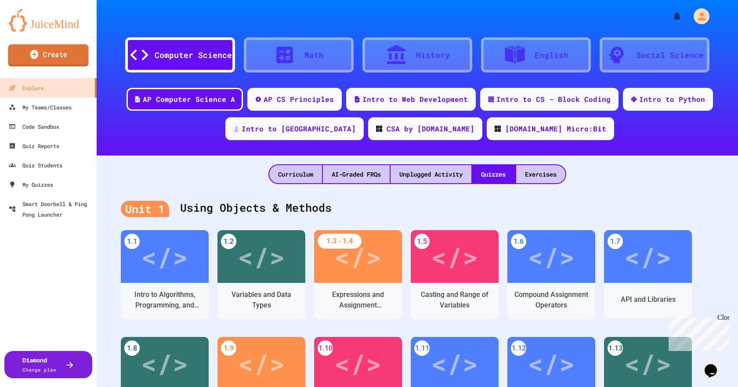
click at [60, 52] on link "Create" at bounding box center [48, 55] width 80 height 22
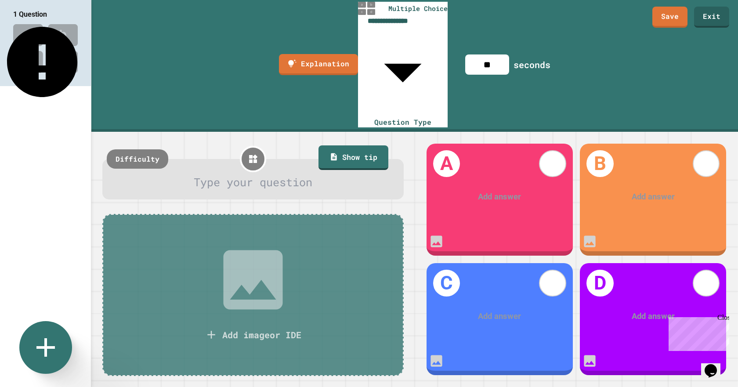
click at [47, 349] on icon at bounding box center [45, 347] width 18 height 18
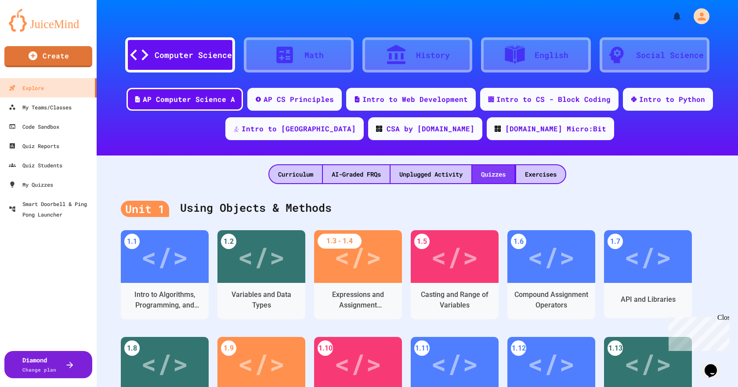
click at [496, 173] on div "Quizzes" at bounding box center [494, 174] width 42 height 18
click at [44, 52] on link "Create" at bounding box center [49, 55] width 84 height 22
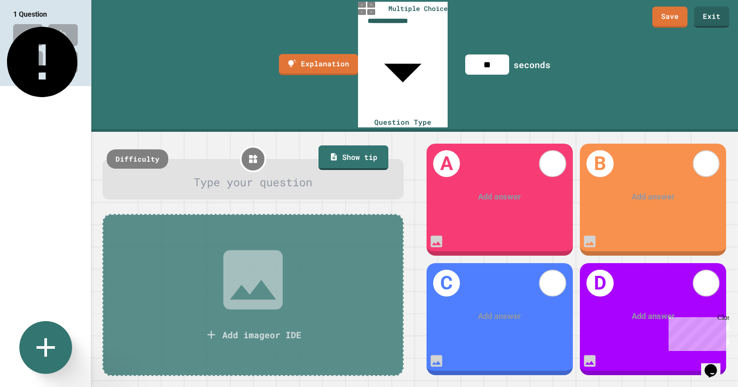
click at [53, 342] on icon at bounding box center [46, 348] width 32 height 32
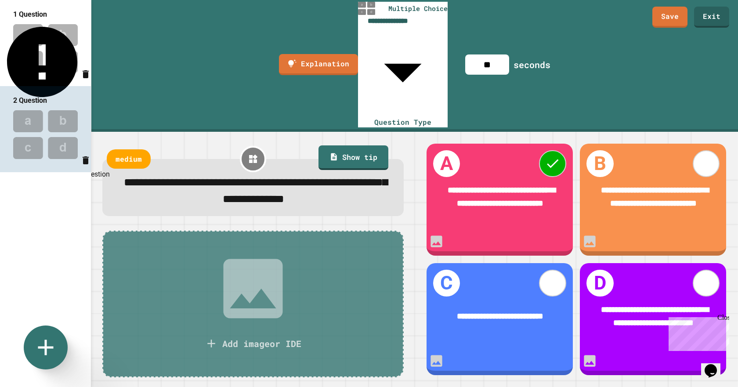
click at [84, 164] on icon "Delete question" at bounding box center [86, 160] width 6 height 8
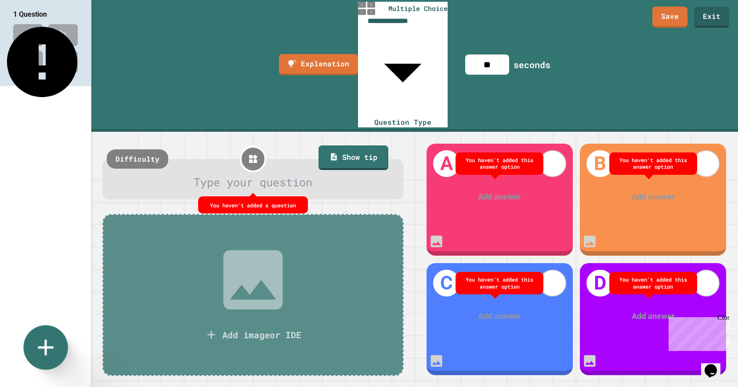
click at [55, 337] on icon at bounding box center [45, 348] width 27 height 27
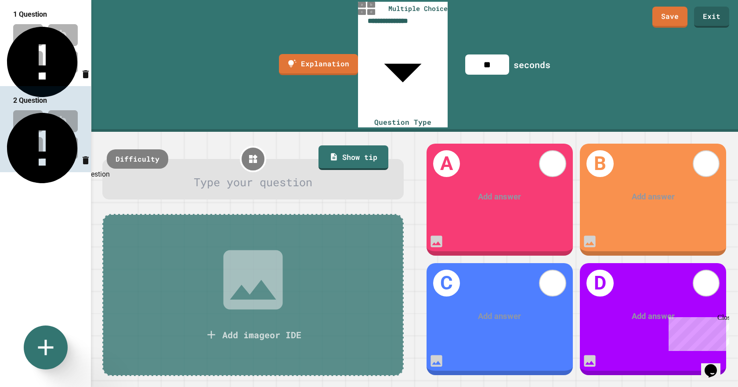
click at [83, 160] on icon "Delete question" at bounding box center [86, 160] width 6 height 8
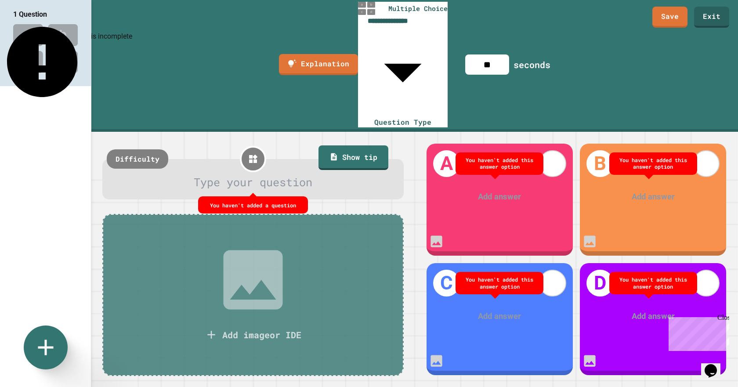
click at [76, 42] on div "This question is incomplete" at bounding box center [89, 36] width 85 height 11
click at [60, 328] on div at bounding box center [46, 348] width 44 height 44
click at [59, 337] on icon at bounding box center [46, 348] width 26 height 26
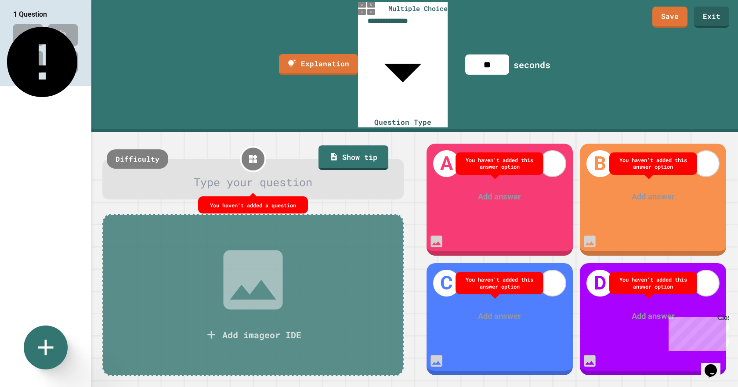
scroll to position [0, 0]
click at [718, 25] on link "Exit" at bounding box center [712, 15] width 30 height 22
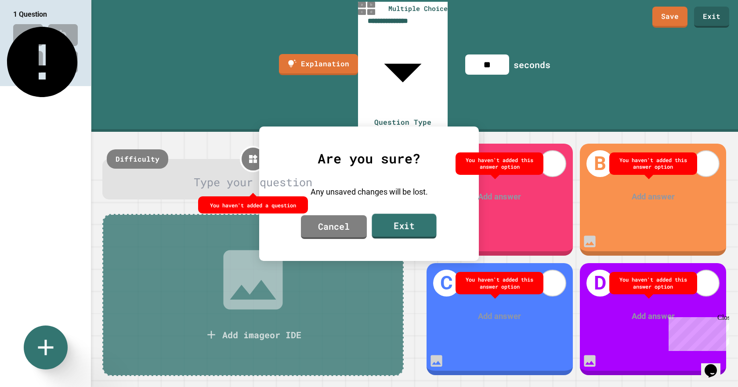
click at [404, 239] on div "Cancel Exit" at bounding box center [369, 227] width 176 height 24
click at [403, 226] on link "Exit" at bounding box center [404, 226] width 66 height 25
